Goal: Find specific page/section: Find specific page/section

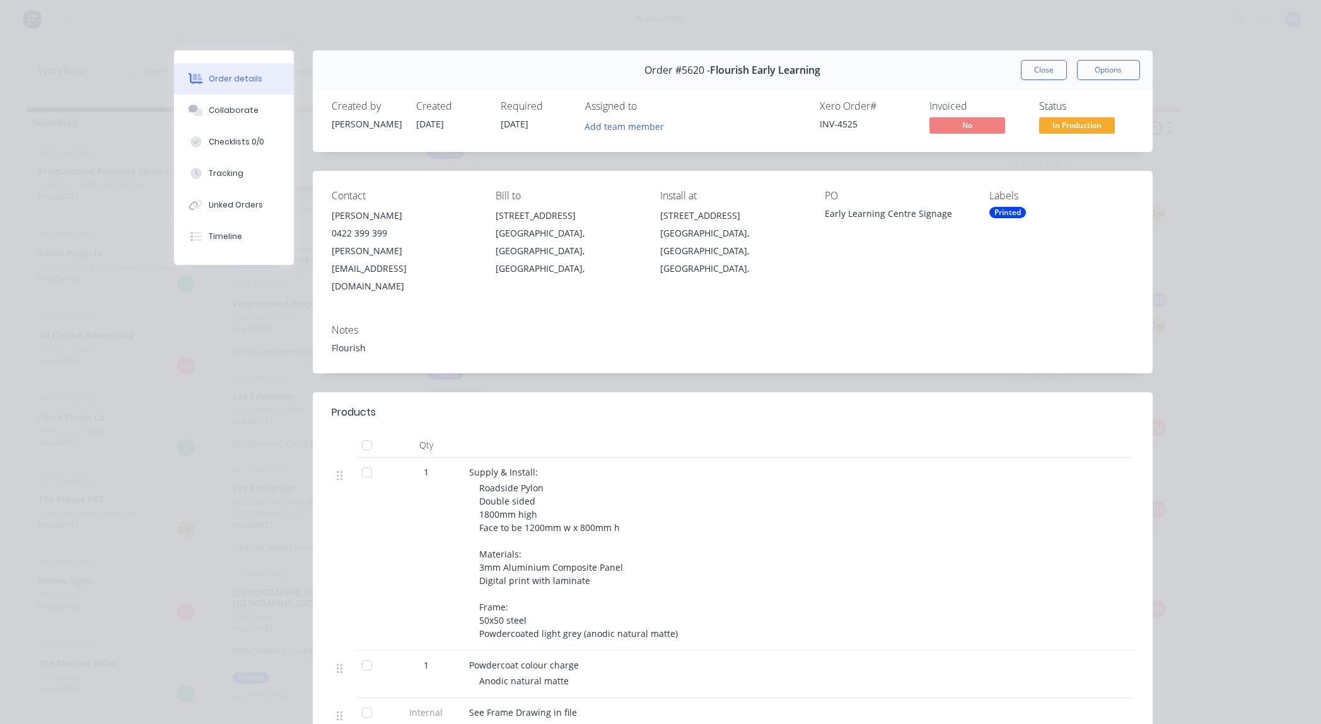
click at [930, 651] on div "Powdercoat colour charge Anodic natural matte" at bounding box center [716, 674] width 504 height 47
click at [1053, 71] on button "Close" at bounding box center [1044, 70] width 46 height 20
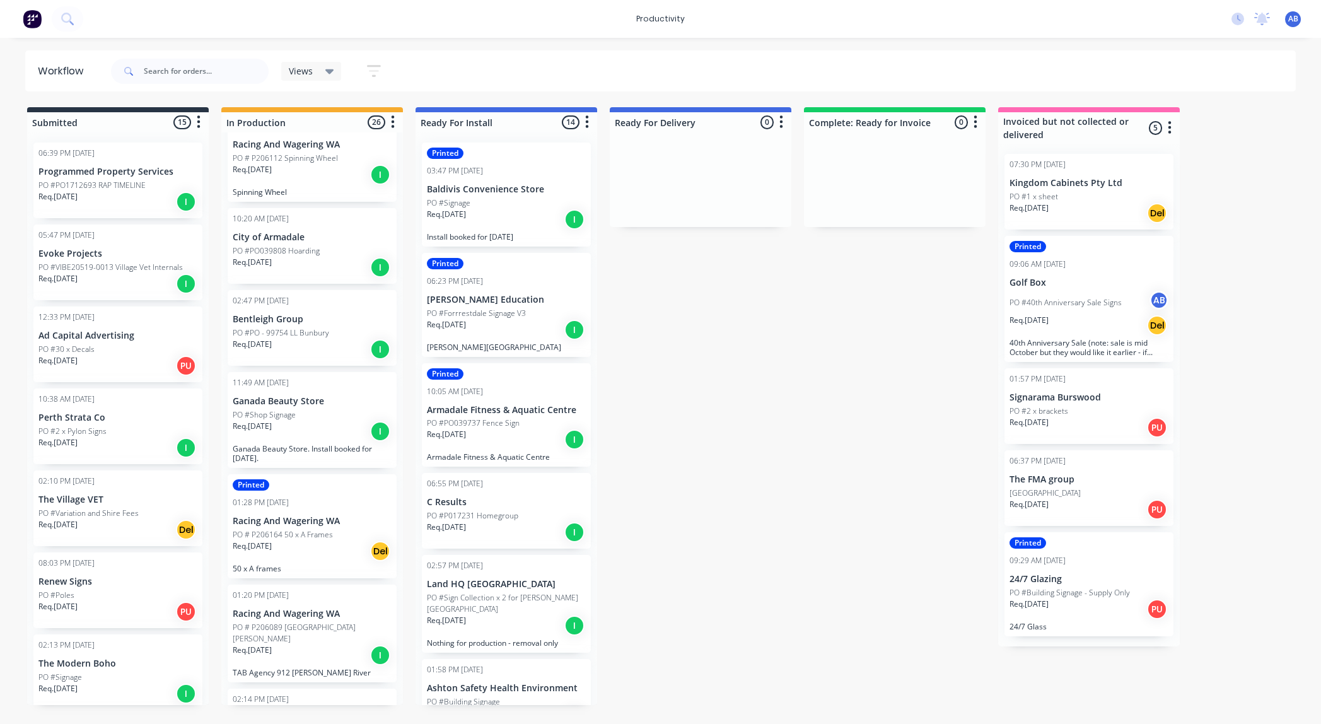
scroll to position [755, 0]
click at [322, 395] on p "Ganada Beauty Store" at bounding box center [312, 400] width 159 height 11
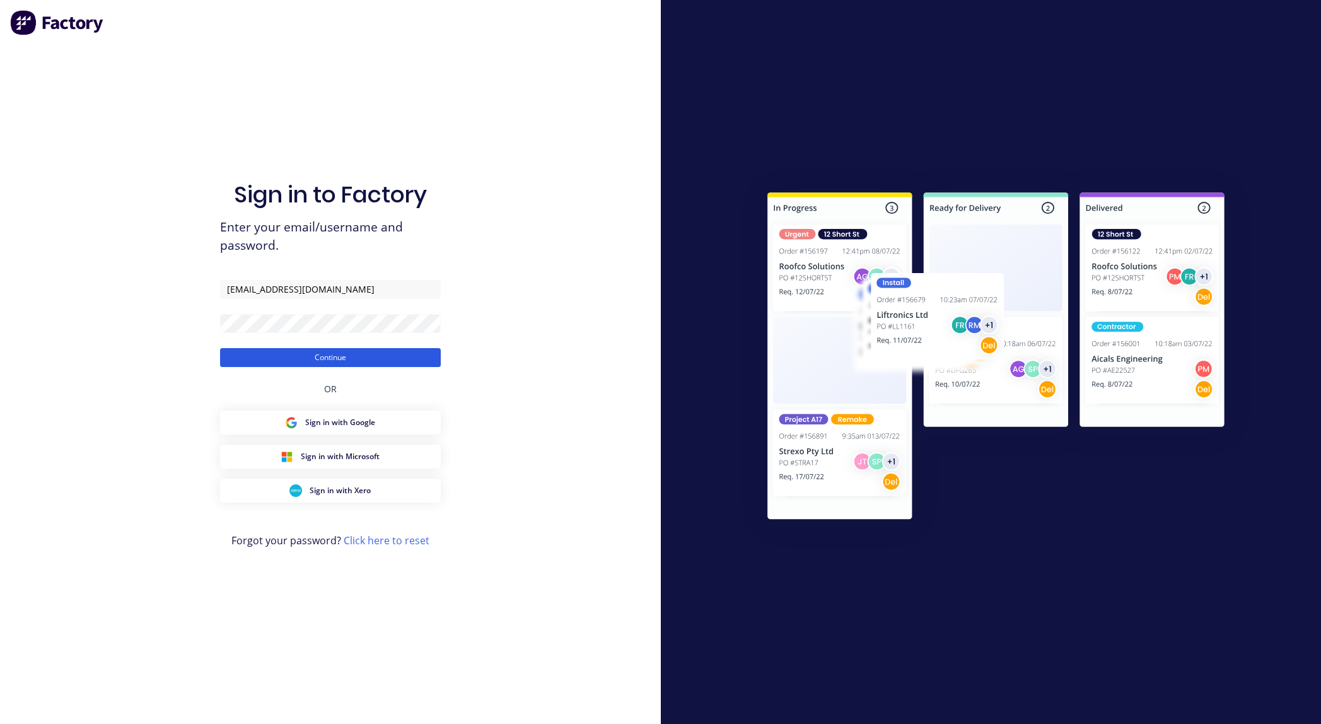
click at [349, 358] on button "Continue" at bounding box center [330, 357] width 221 height 19
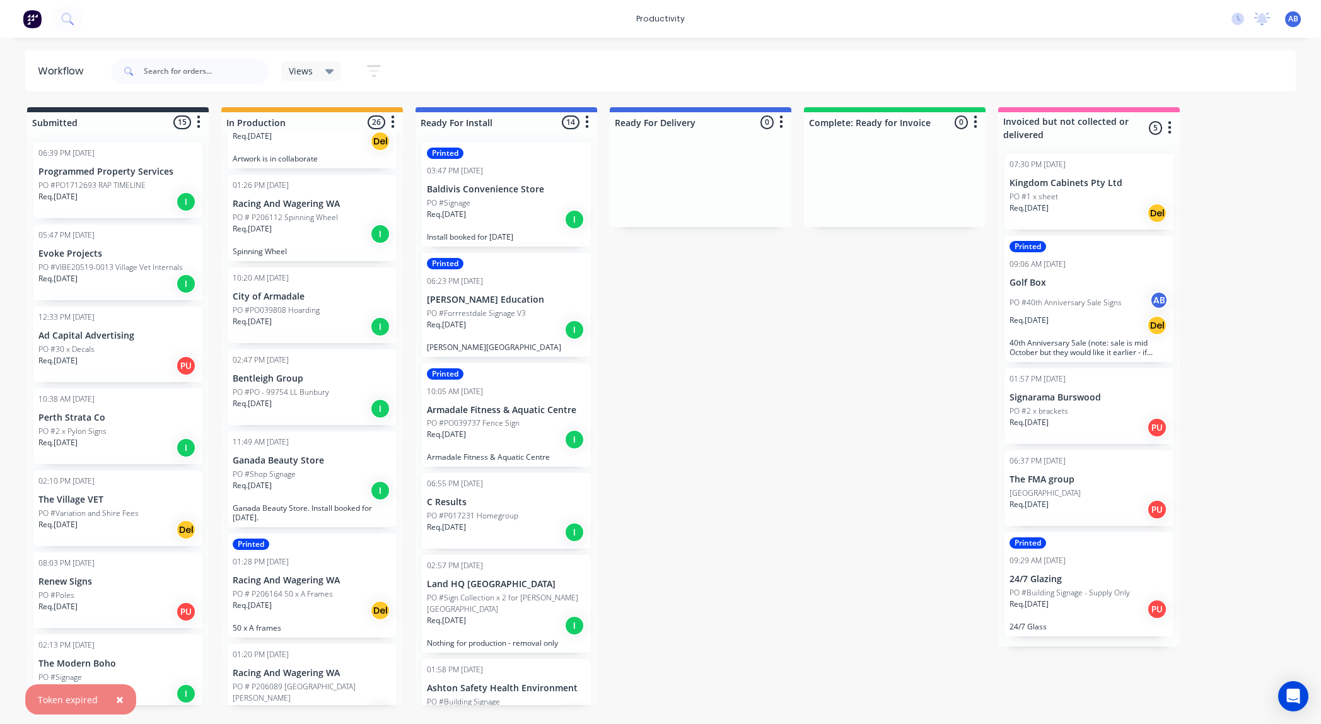
scroll to position [695, 0]
click at [308, 503] on p "Ganada Beauty Store. Install booked for [DATE]." at bounding box center [312, 512] width 159 height 19
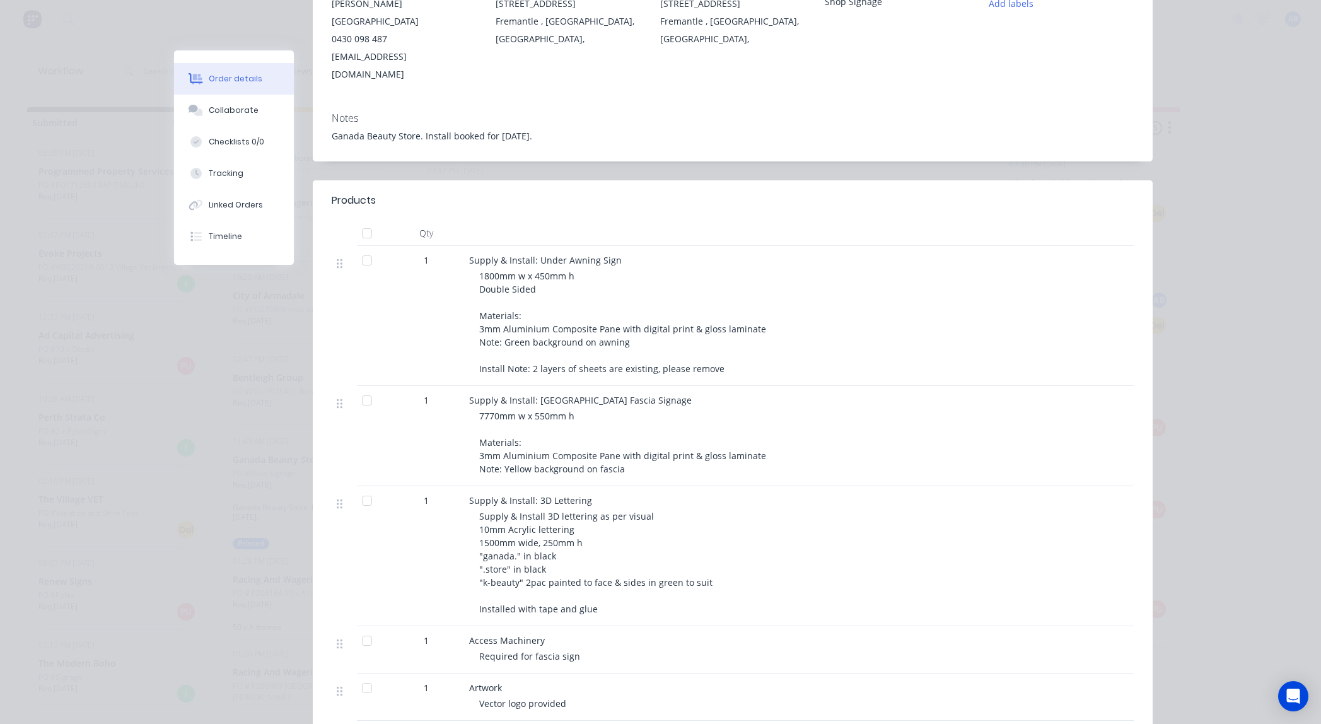
scroll to position [216, 0]
